Goal: Information Seeking & Learning: Learn about a topic

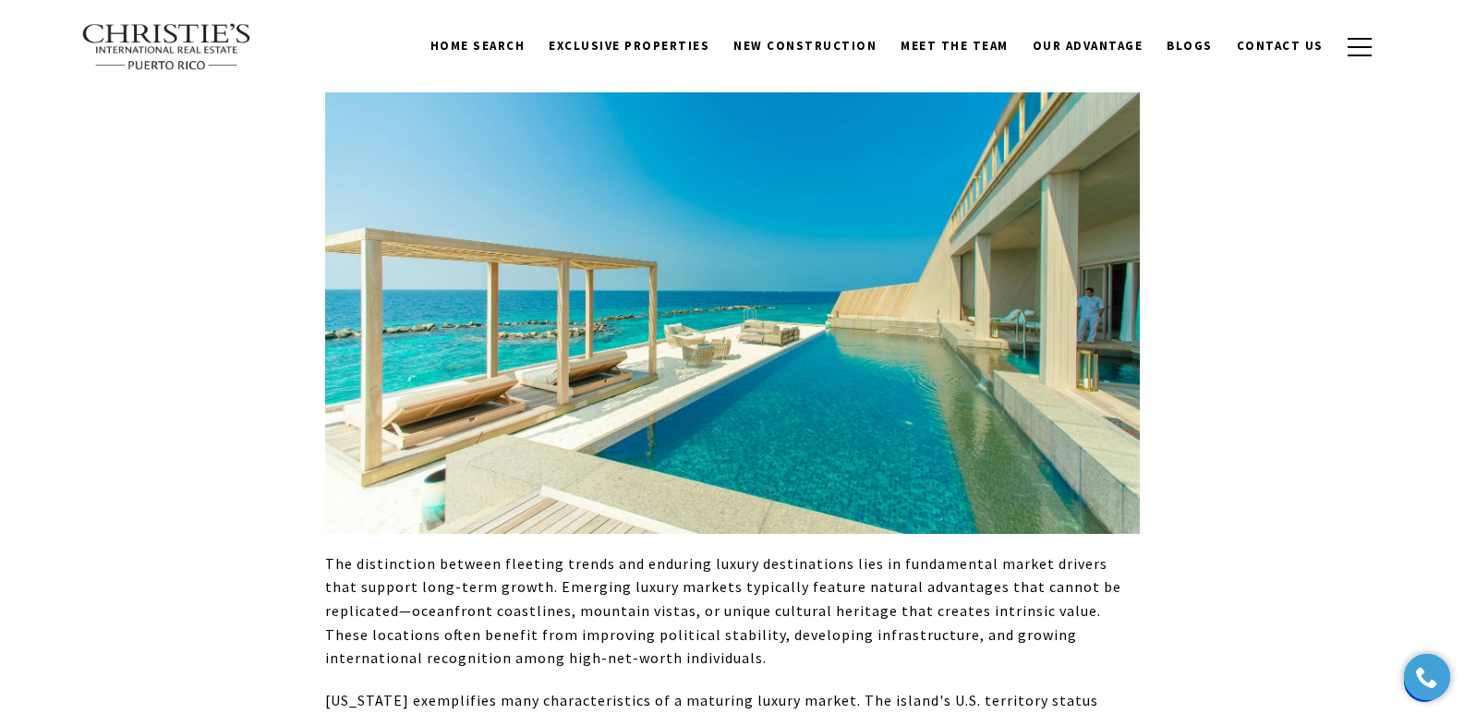
scroll to position [735, 0]
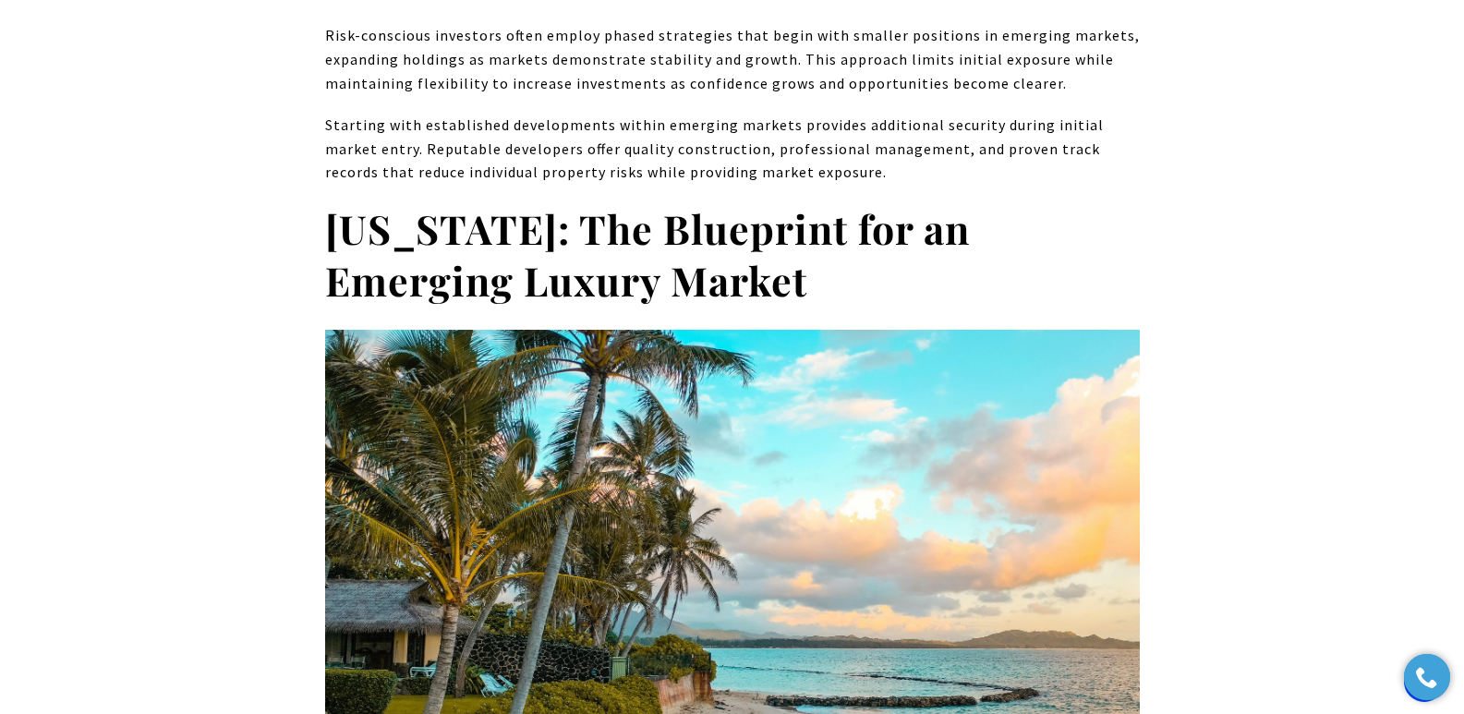
scroll to position [6811, 0]
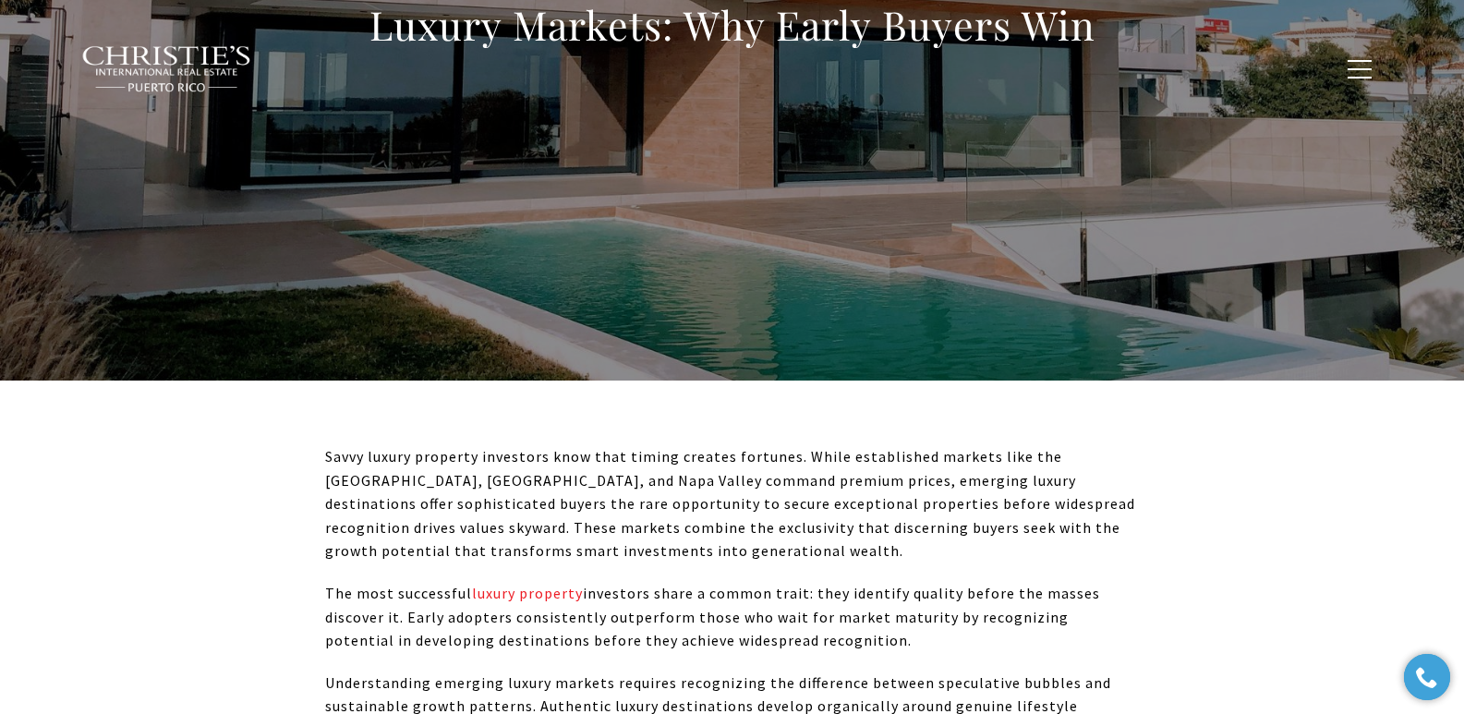
scroll to position [260, 0]
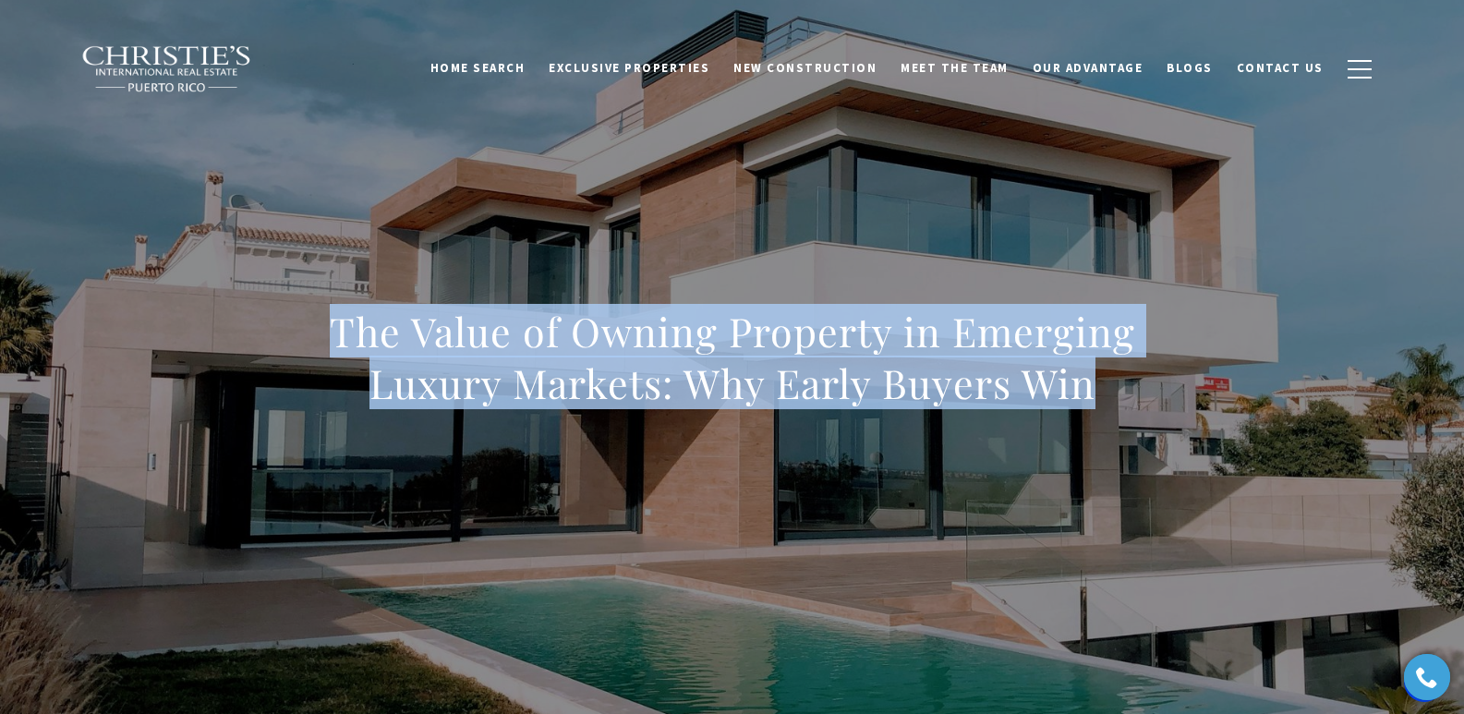
drag, startPoint x: 332, startPoint y: 326, endPoint x: 1145, endPoint y: 379, distance: 814.5
click at [1145, 379] on div "The Value of Owning Property in Emerging Luxury Markets: Why Early Buyers Win" at bounding box center [732, 369] width 1293 height 554
copy h1 "The Value of Owning Property in Emerging Luxury Markets: Why Early Buyers Win"
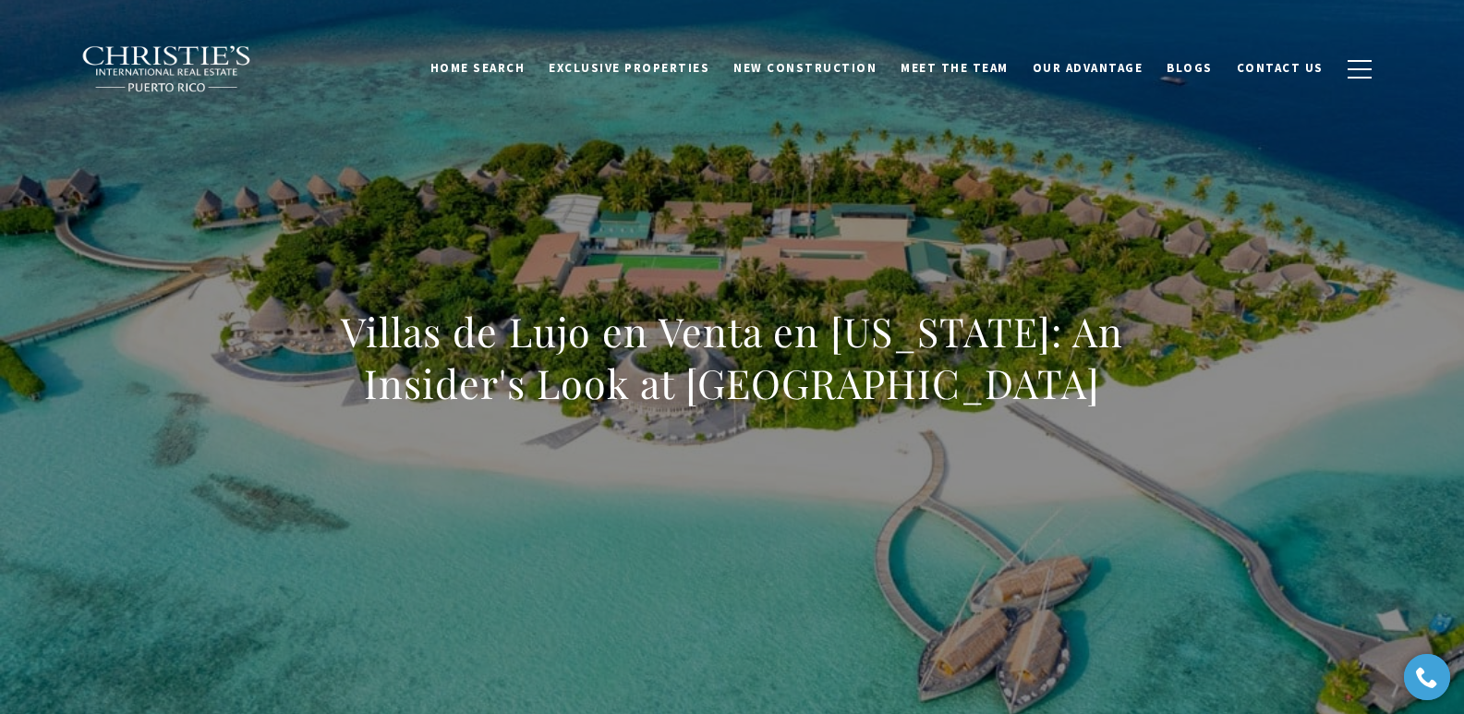
click at [1162, 414] on div "Villas de Lujo en Venta en Puerto Rico: An Insider's Look at Elite Oceanfront E…" at bounding box center [732, 369] width 1293 height 554
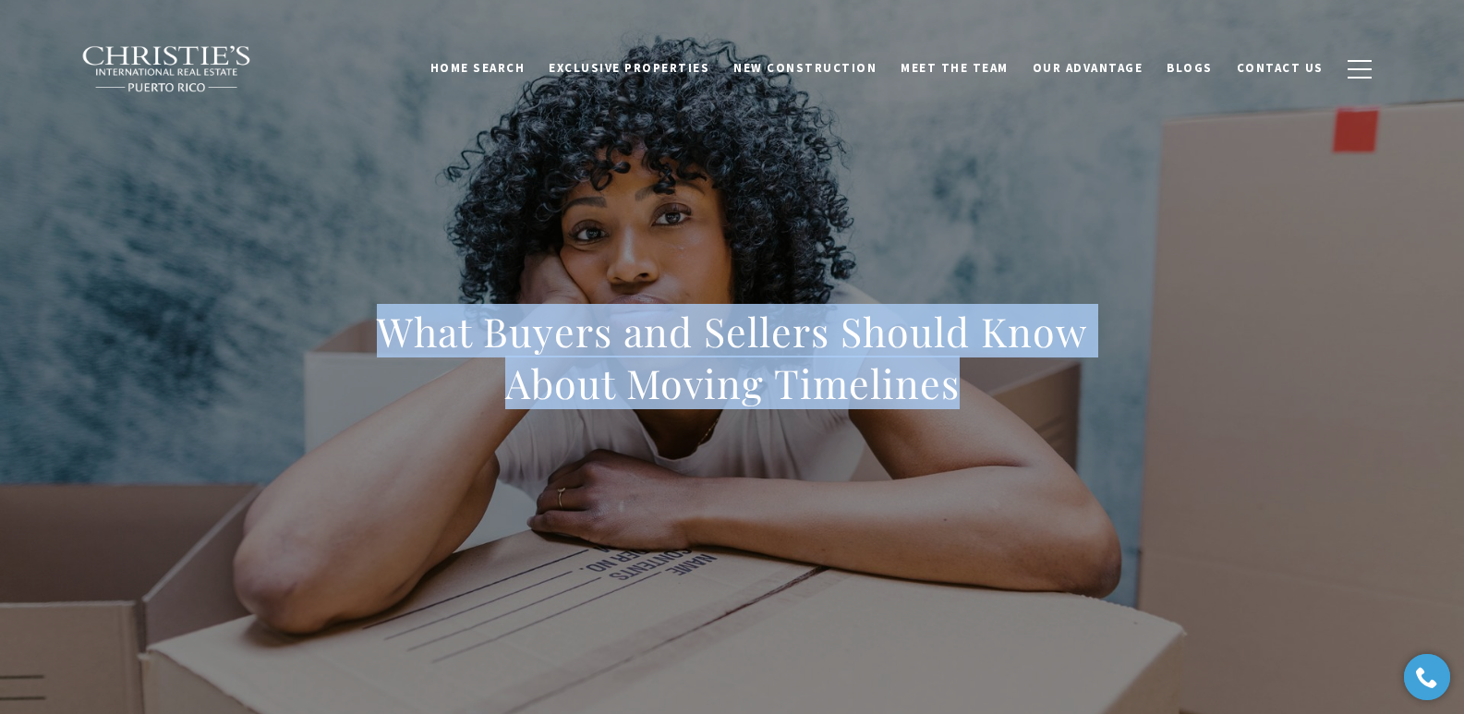
click at [1070, 388] on h1 "What Buyers and Sellers Should Know About Moving Timelines" at bounding box center [732, 357] width 815 height 103
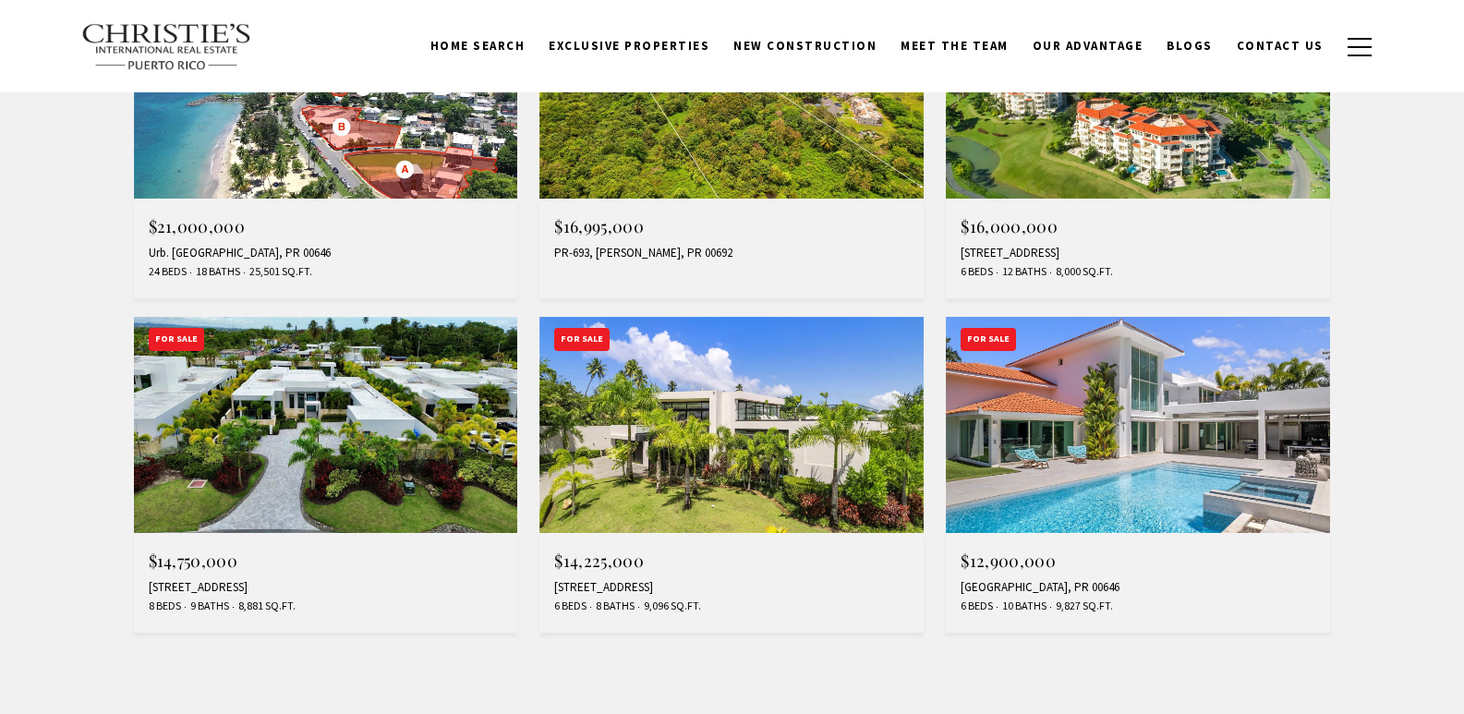
type input "**********"
type input "*********"
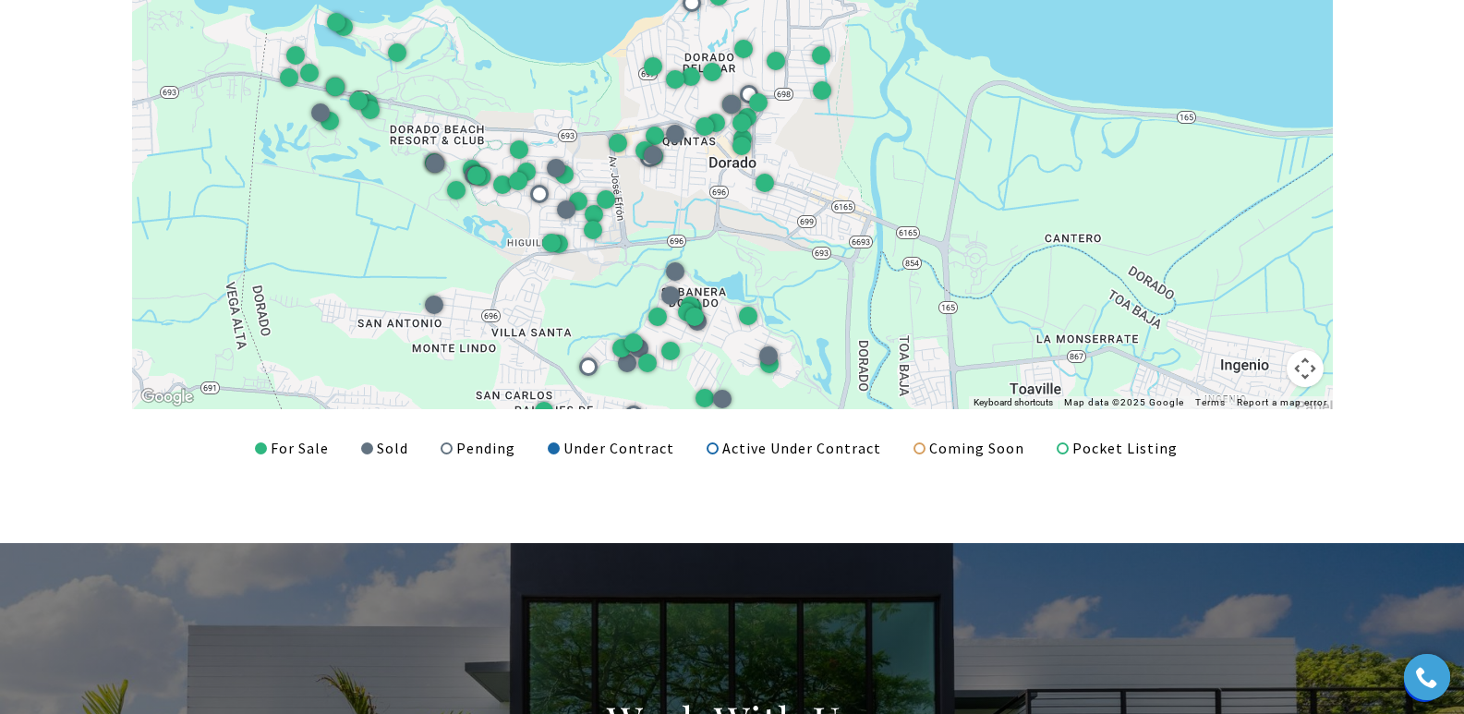
scroll to position [2450, 0]
